Goal: Check status

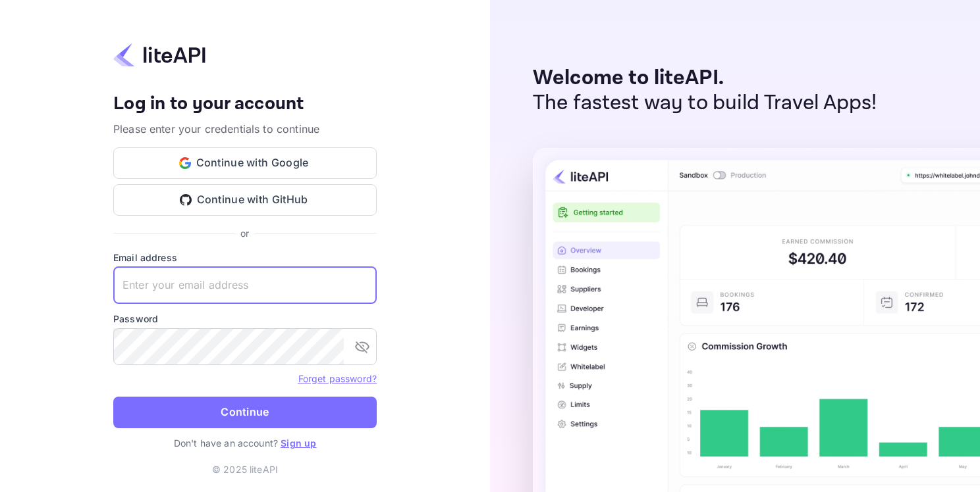
paste input "[EMAIL_ADDRESS][DOMAIN_NAME]"
type input "[EMAIL_ADDRESS][DOMAIN_NAME]"
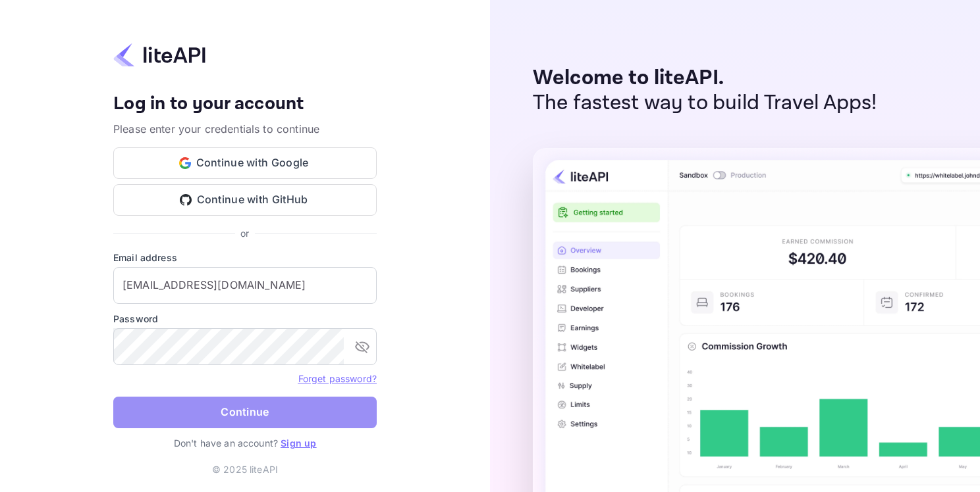
click at [279, 412] on button "Continue" at bounding box center [244, 413] width 263 height 32
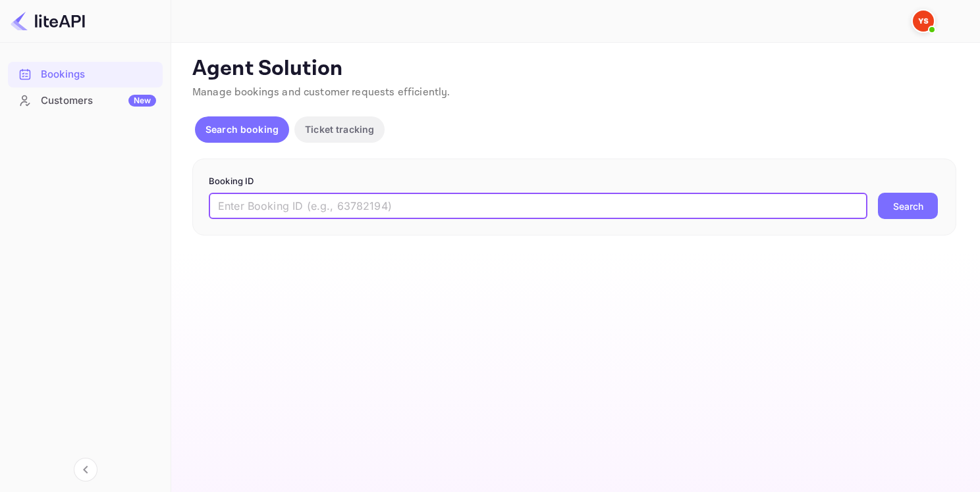
paste input "8869513"
type input "8869513"
click at [911, 205] on button "Search" at bounding box center [908, 206] width 60 height 26
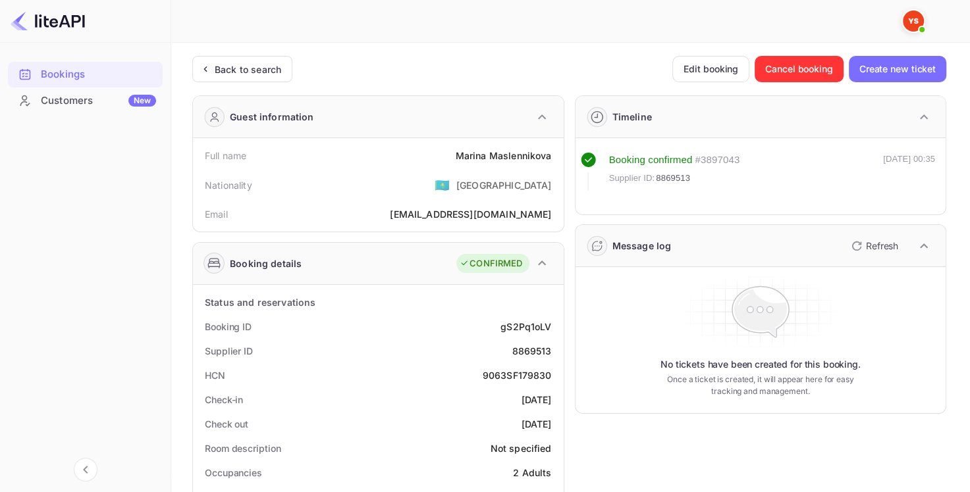
click at [526, 350] on div "8869513" at bounding box center [531, 351] width 39 height 14
copy div "8869513"
drag, startPoint x: 456, startPoint y: 156, endPoint x: 540, endPoint y: 151, distance: 84.4
click at [550, 154] on div "Full name [PERSON_NAME]" at bounding box center [378, 156] width 360 height 24
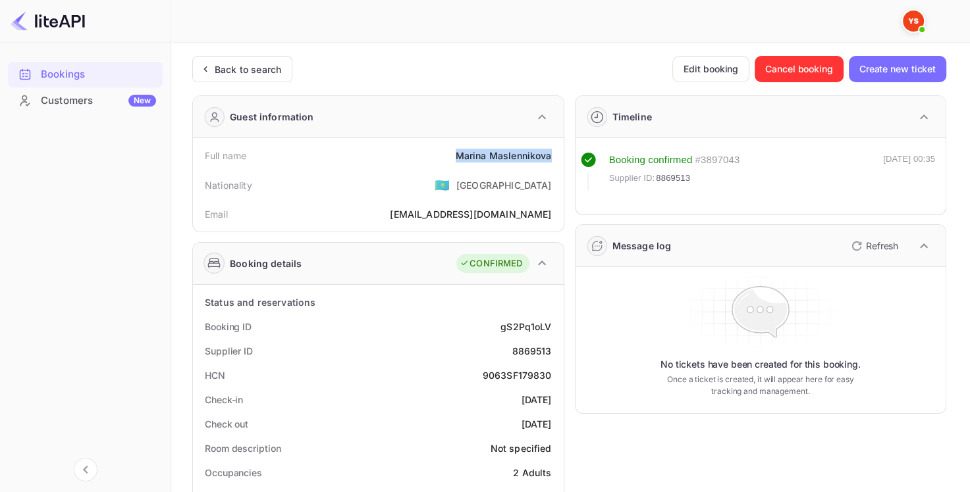
copy div "[PERSON_NAME]"
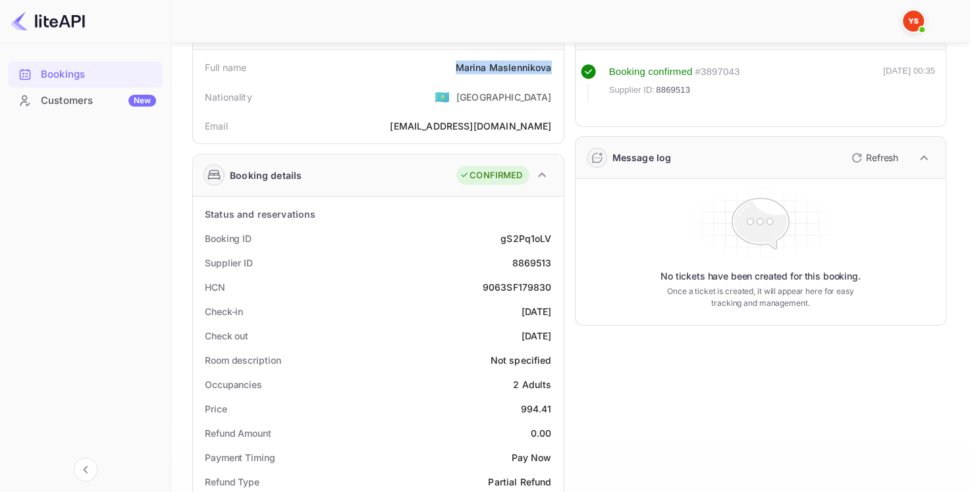
scroll to position [197, 0]
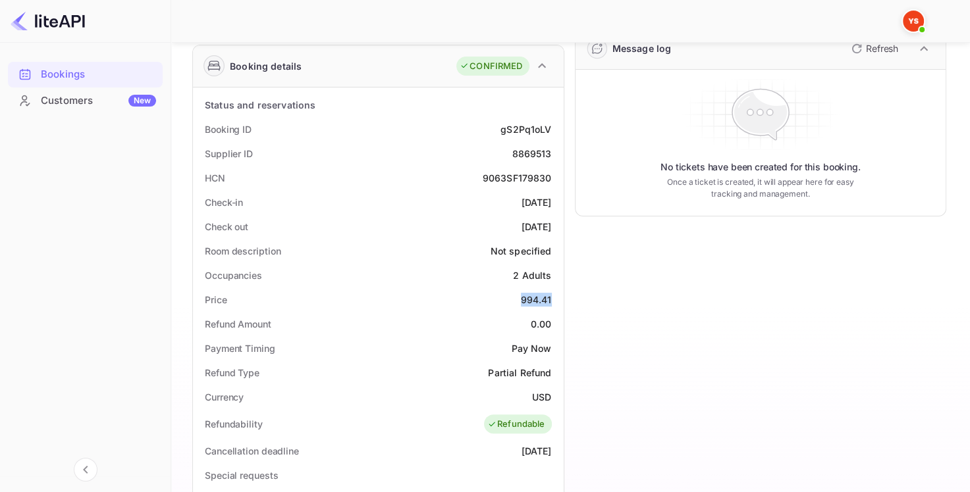
drag, startPoint x: 521, startPoint y: 298, endPoint x: 553, endPoint y: 300, distance: 31.7
click at [559, 300] on div "Status and reservations Booking ID gS2Pq1oLV Supplier ID 8869513 HCN 9063SF1798…" at bounding box center [378, 450] width 371 height 725
copy div "994.41"
